Goal: Information Seeking & Learning: Learn about a topic

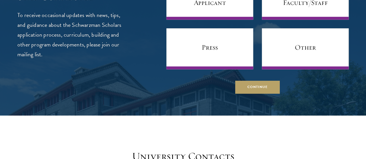
scroll to position [2416, 0]
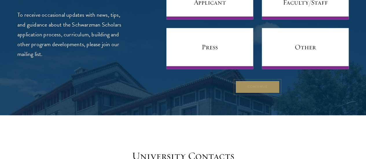
click at [239, 94] on button "Continue" at bounding box center [257, 87] width 44 height 13
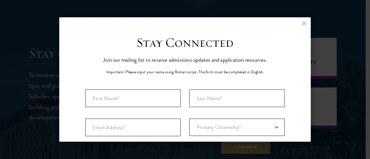
click at [299, 26] on div "Back" at bounding box center [184, 28] width 251 height 14
click at [301, 22] on button at bounding box center [303, 23] width 5 height 5
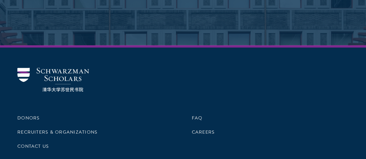
scroll to position [2934, 0]
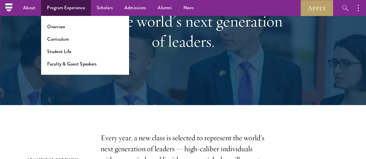
scroll to position [0, 0]
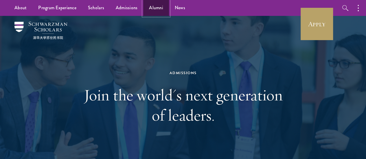
click at [150, 15] on link "Alumni" at bounding box center [156, 8] width 26 height 16
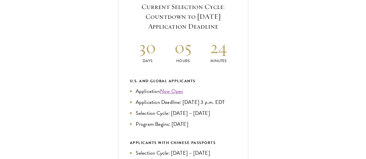
scroll to position [231, 0]
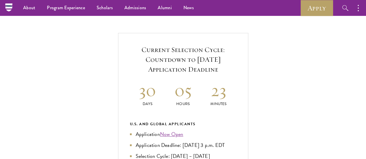
scroll to position [179, 0]
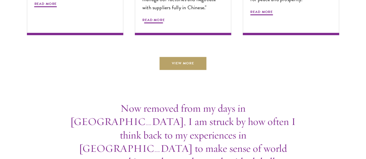
scroll to position [2003, 0]
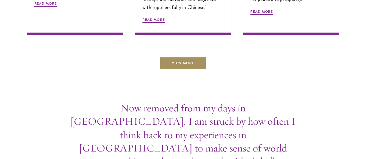
click at [176, 70] on link "View More" at bounding box center [182, 63] width 47 height 13
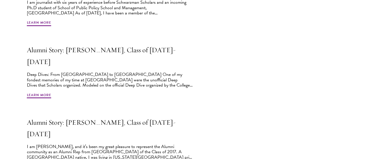
scroll to position [468, 0]
